Goal: Navigation & Orientation: Find specific page/section

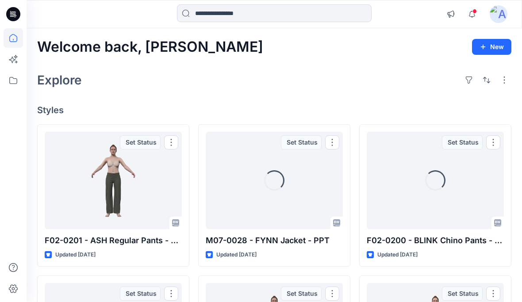
scroll to position [469, 0]
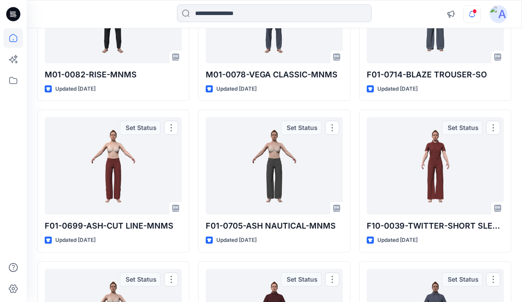
click at [471, 11] on icon "button" at bounding box center [472, 11] width 2 height 1
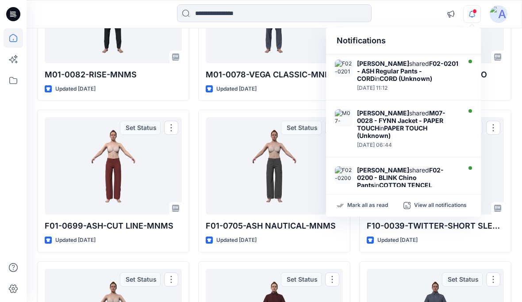
scroll to position [0, 0]
click at [497, 99] on div "F02-0200 - BLINK Chino Pants - CT Updated [DATE] Set Status F01-0700-BELLA-HIGH…" at bounding box center [435, 257] width 152 height 1203
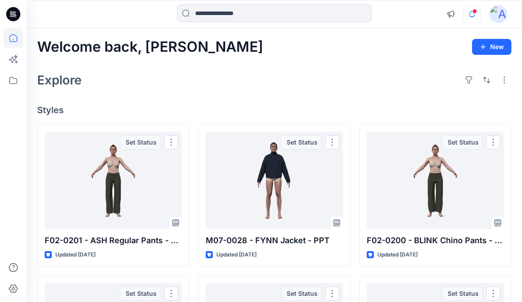
click at [466, 12] on icon "button" at bounding box center [471, 14] width 17 height 18
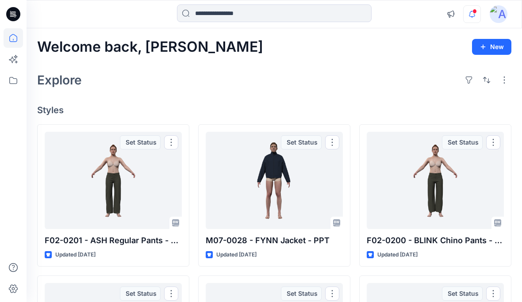
click at [477, 14] on icon "button" at bounding box center [471, 14] width 17 height 18
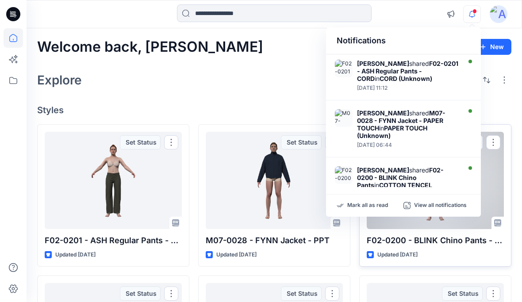
click at [501, 149] on div at bounding box center [435, 180] width 137 height 97
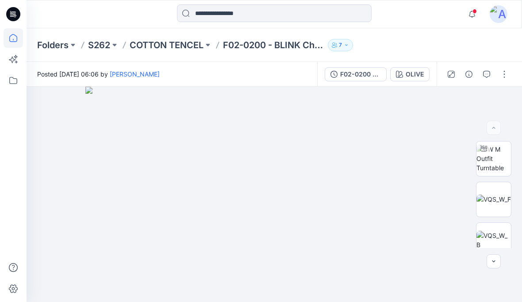
click at [13, 41] on icon at bounding box center [13, 37] width 19 height 19
